Goal: Task Accomplishment & Management: Manage account settings

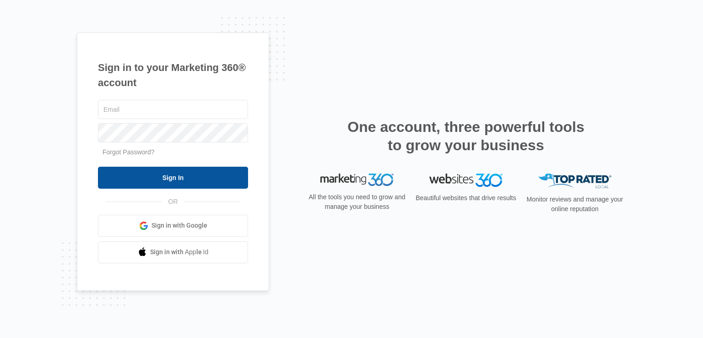
type input "[EMAIL_ADDRESS][DOMAIN_NAME]"
click at [112, 174] on input "Sign In" at bounding box center [173, 178] width 150 height 22
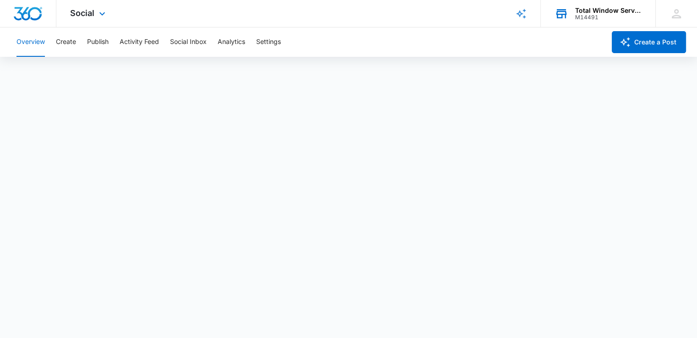
click at [597, 11] on div "Total Window Service" at bounding box center [608, 10] width 67 height 7
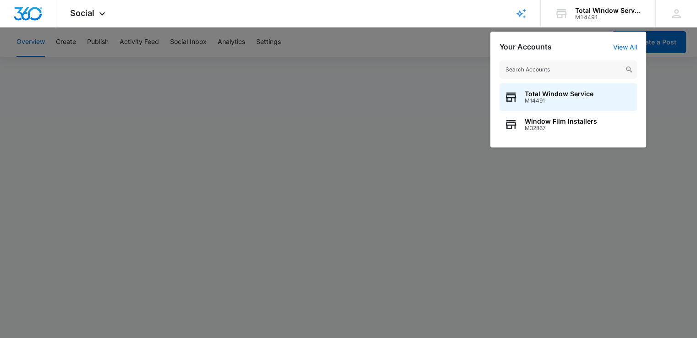
click at [471, 259] on div at bounding box center [348, 169] width 697 height 338
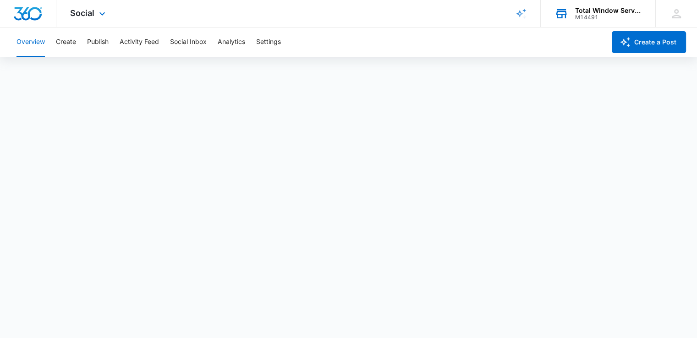
click at [572, 16] on div "Total Window Service M14491 Your Accounts View All" at bounding box center [597, 13] width 114 height 27
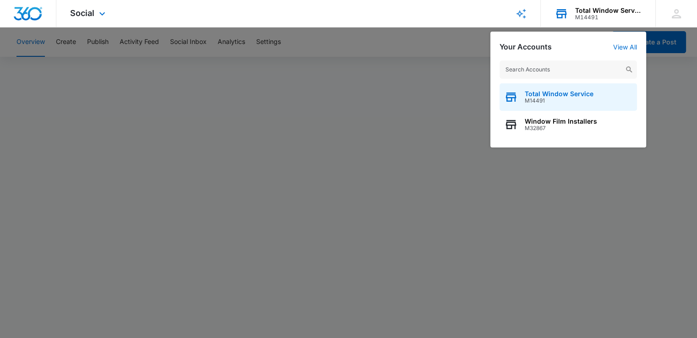
click at [533, 100] on span "M14491" at bounding box center [558, 101] width 69 height 6
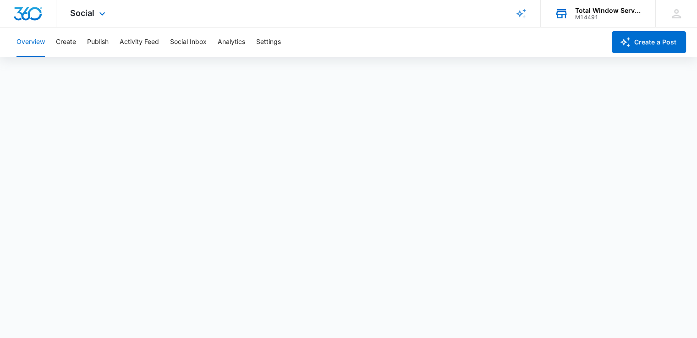
scroll to position [2, 0]
click at [568, 19] on div "Total Window Service M14491 Your Accounts View All" at bounding box center [597, 13] width 114 height 27
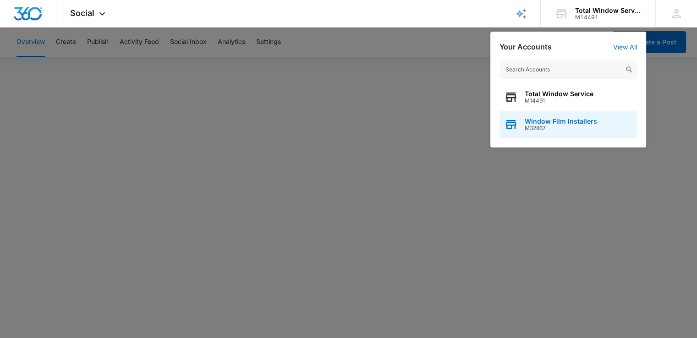
click at [529, 121] on span "Window Film Installers" at bounding box center [560, 121] width 72 height 7
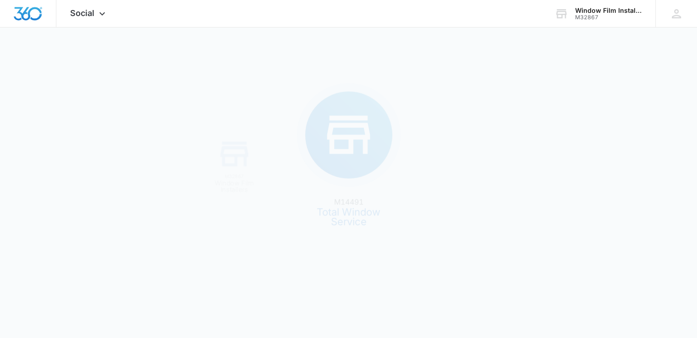
scroll to position [0, 0]
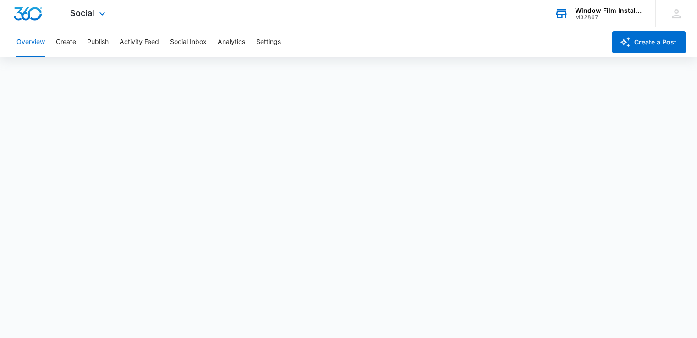
click at [593, 14] on div "M32867" at bounding box center [608, 17] width 67 height 6
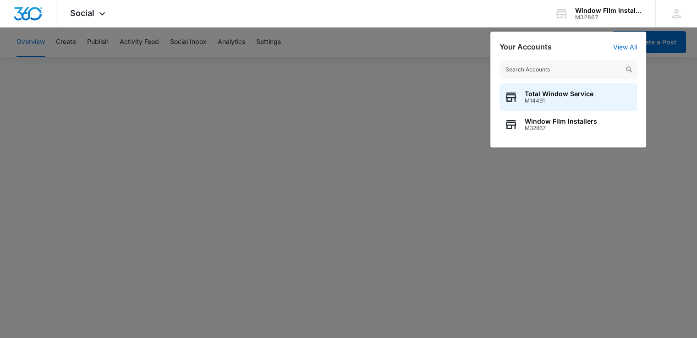
click at [354, 37] on div at bounding box center [348, 169] width 697 height 338
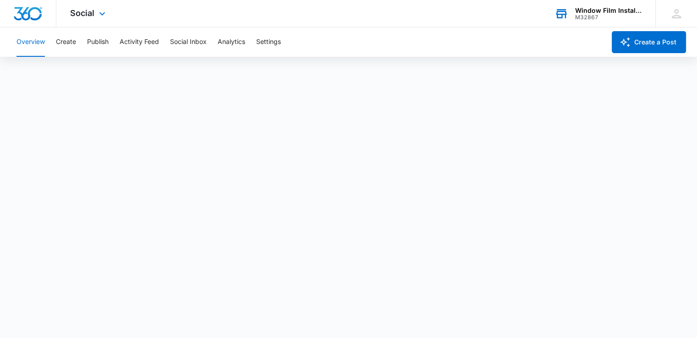
click at [579, 17] on div "M32867" at bounding box center [608, 17] width 67 height 6
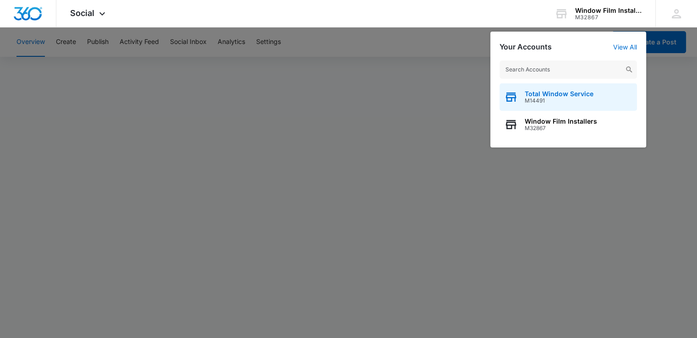
click at [546, 101] on span "M14491" at bounding box center [558, 101] width 69 height 6
